Goal: Task Accomplishment & Management: Manage account settings

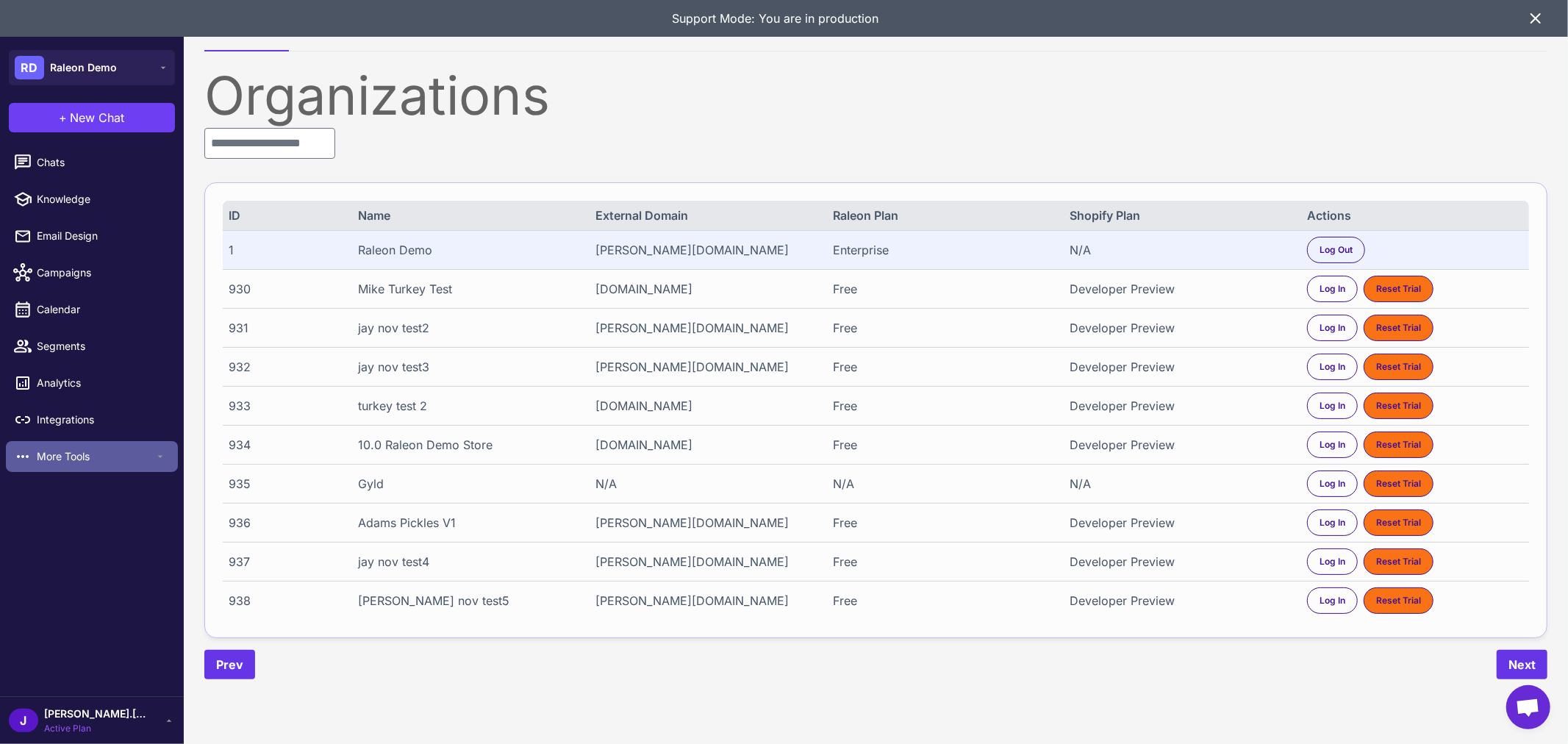
click at [91, 457] on span "More Tools" at bounding box center [95, 456] width 118 height 16
click at [564, 128] on div "Organizations ID Name External Domain Raleon Plan Shopify Plan Actions 1 Raleon…" at bounding box center [877, 374] width 1344 height 610
click at [154, 719] on div "J jason.dudley Active Plan" at bounding box center [91, 720] width 166 height 30
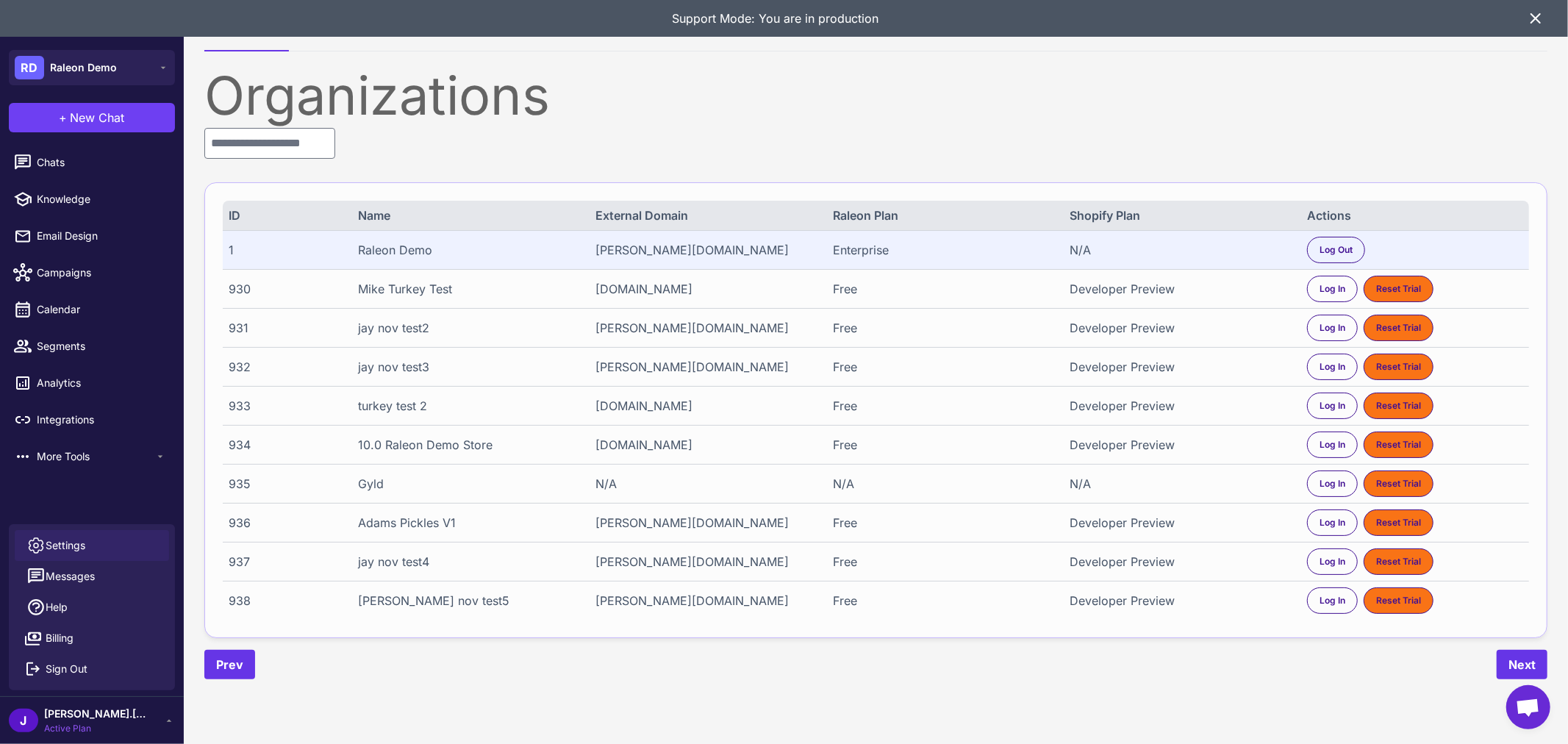
click at [74, 545] on span "Settings" at bounding box center [65, 545] width 40 height 16
